Goal: Transaction & Acquisition: Purchase product/service

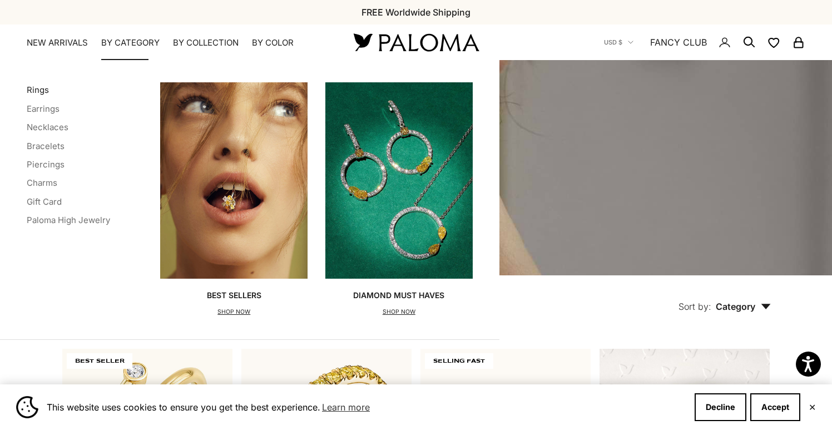
click at [33, 90] on link "Rings" at bounding box center [38, 90] width 22 height 11
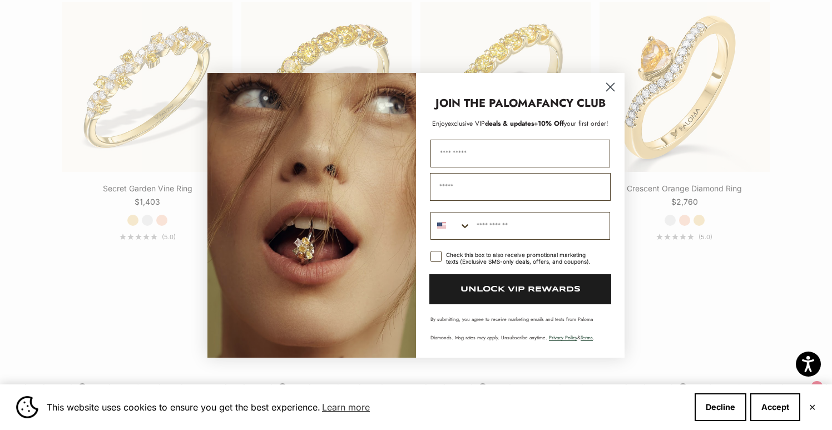
scroll to position [1253, 0]
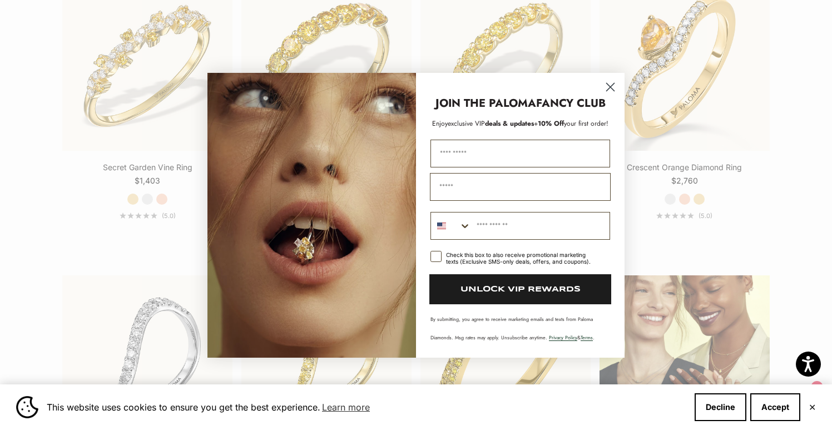
click at [610, 83] on circle "Close dialog" at bounding box center [611, 86] width 18 height 18
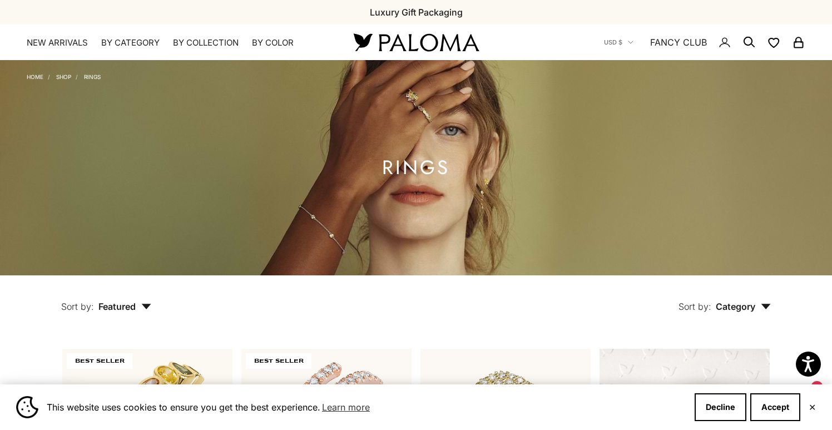
scroll to position [0, 0]
click at [741, 308] on span "Category" at bounding box center [743, 306] width 55 height 11
click at [711, 337] on label "Ring" at bounding box center [703, 341] width 18 height 14
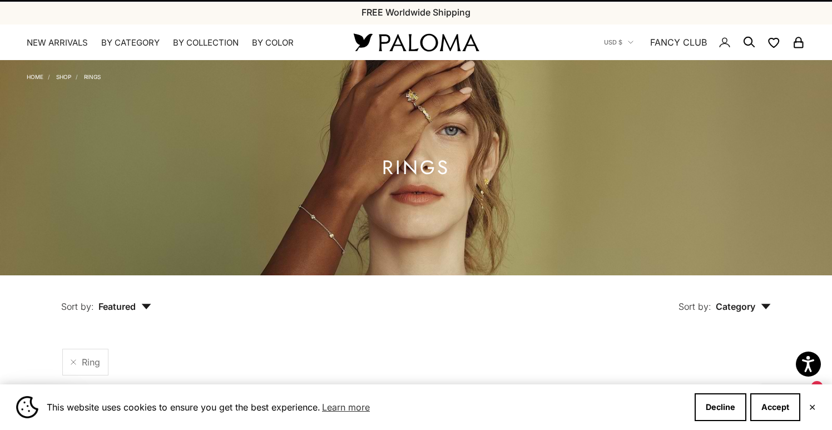
scroll to position [255, 0]
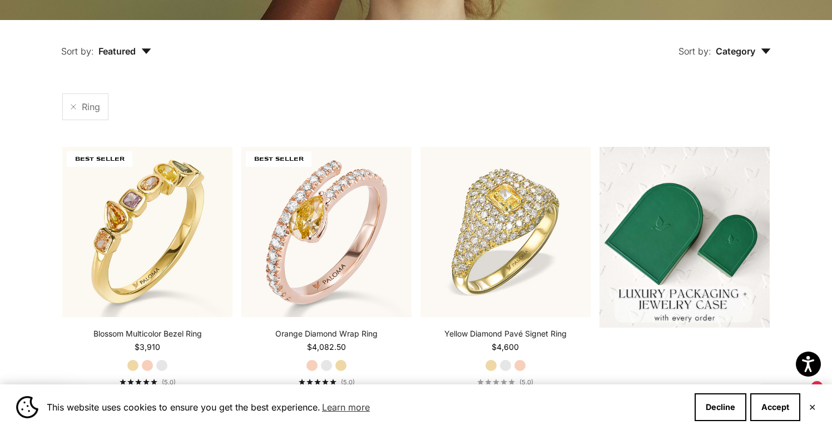
click at [135, 54] on span "Featured" at bounding box center [124, 51] width 53 height 11
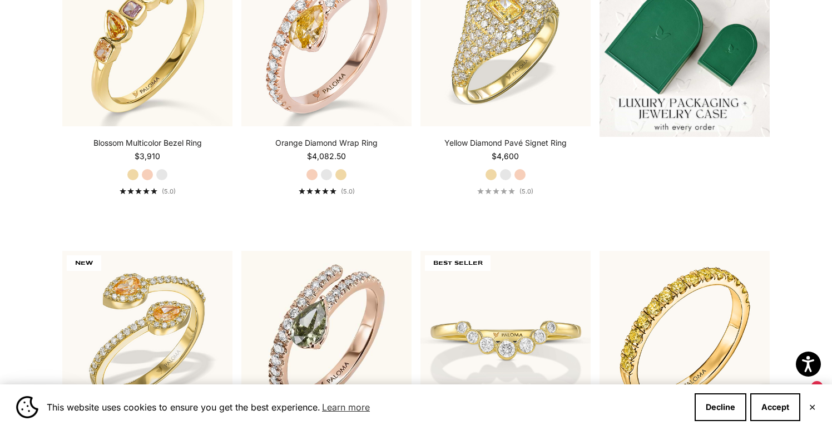
scroll to position [337, 0]
